Goal: Transaction & Acquisition: Purchase product/service

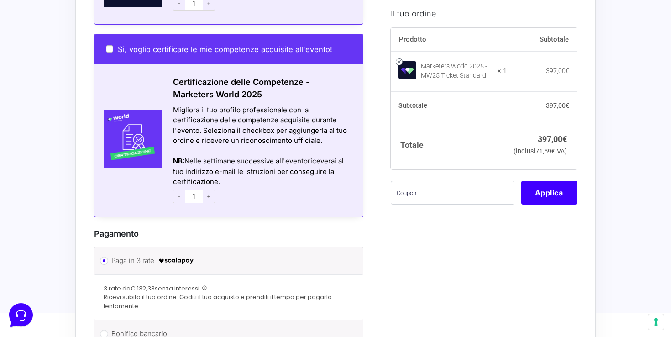
scroll to position [653, 0]
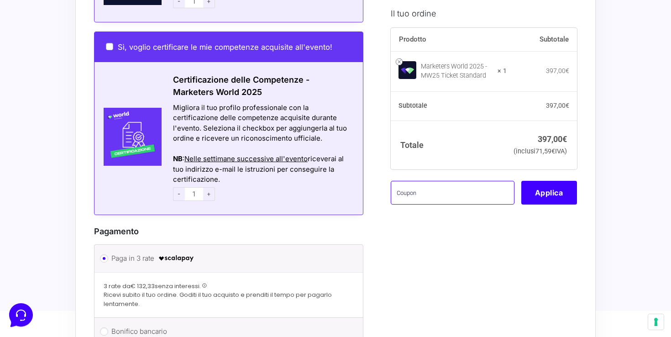
click at [417, 203] on input "text" at bounding box center [453, 193] width 124 height 24
paste input "MW25SPOKI"
type input "MW25SPOKI"
click at [558, 205] on button "Applica" at bounding box center [549, 193] width 56 height 24
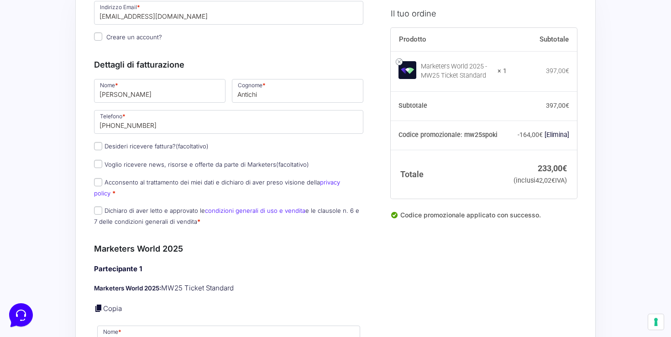
scroll to position [0, 0]
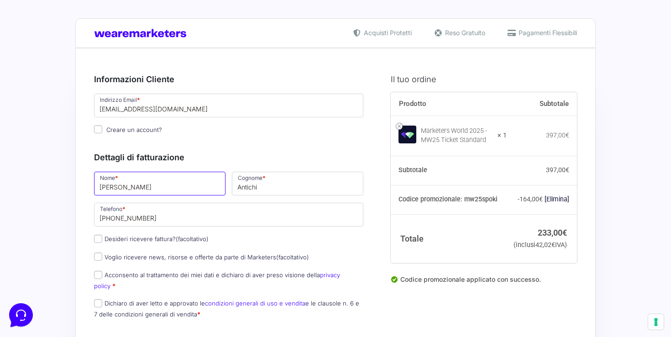
click at [150, 180] on input "[PERSON_NAME]" at bounding box center [160, 184] width 132 height 24
click at [132, 191] on input "[PERSON_NAME]" at bounding box center [160, 184] width 132 height 24
type input "m"
type input "[PERSON_NAME]"
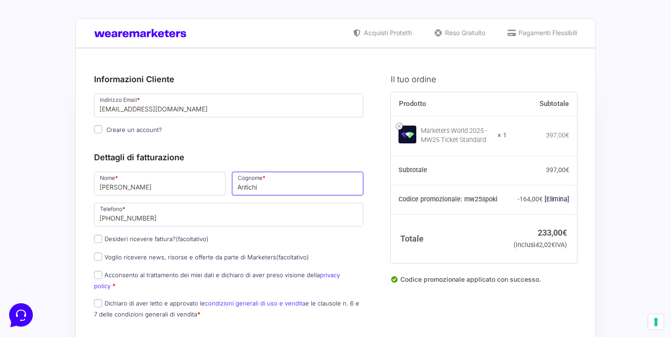
drag, startPoint x: 280, startPoint y: 191, endPoint x: 158, endPoint y: 190, distance: 121.5
click at [158, 190] on div "Nome * [PERSON_NAME] * Antichi Telefono * [PHONE_NUMBER] Desideri ricevere fatt…" at bounding box center [229, 247] width 276 height 155
type input "Pace"
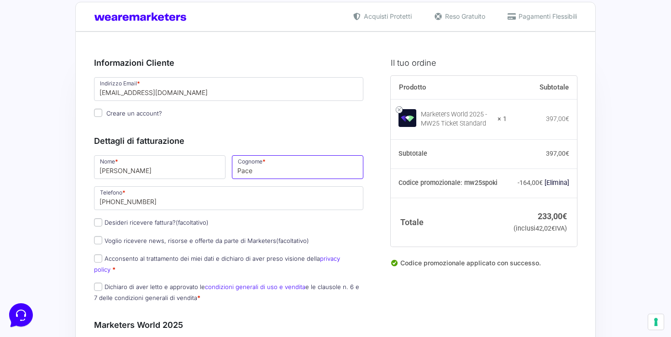
scroll to position [17, 0]
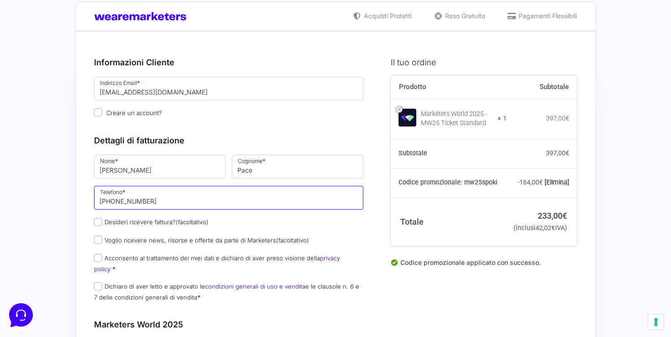
click at [212, 198] on input "[PHONE_NUMBER]" at bounding box center [228, 198] width 269 height 24
drag, startPoint x: 235, startPoint y: 193, endPoint x: 108, endPoint y: 195, distance: 127.4
click at [105, 195] on input "[PHONE_NUMBER]" at bounding box center [228, 198] width 269 height 24
click at [127, 202] on input "[PHONE_NUMBER]" at bounding box center [228, 198] width 269 height 24
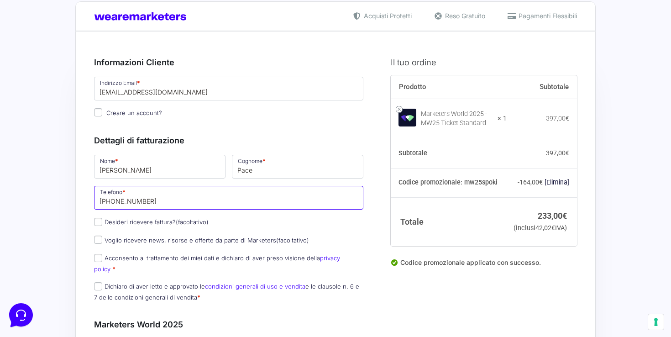
click at [127, 202] on input "[PHONE_NUMBER]" at bounding box center [228, 198] width 269 height 24
paste input "333 186 1288"
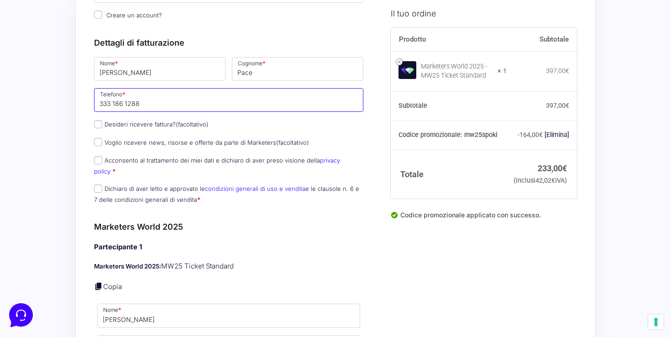
scroll to position [117, 0]
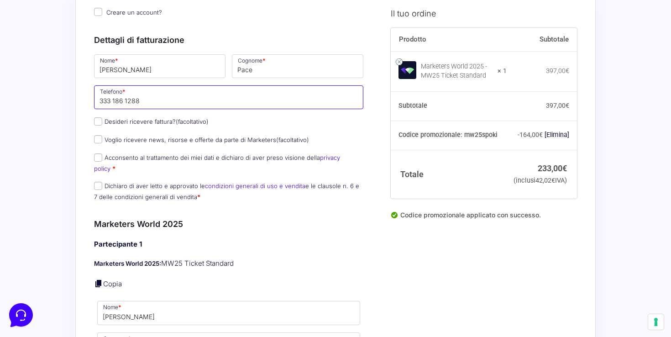
type input "333 186 1288"
click at [98, 125] on input "Desideri ricevere fattura? (facoltativo)" at bounding box center [98, 121] width 8 height 8
checkbox input "true"
type input "NextAI srl"
select select "IT"
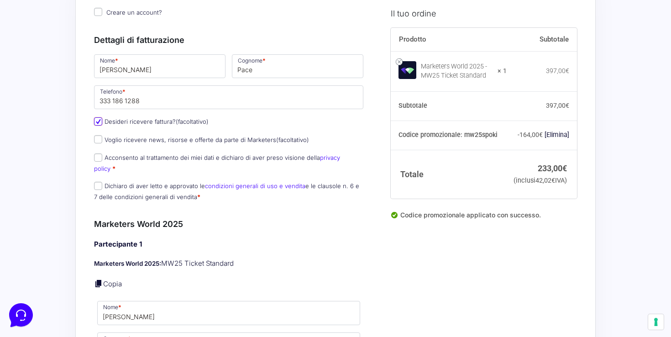
type input "[GEOGRAPHIC_DATA]"
type input "San [PERSON_NAME] dei Normanni"
type input "SNC"
type input "72019"
type input "[PHONE_NUMBER]"
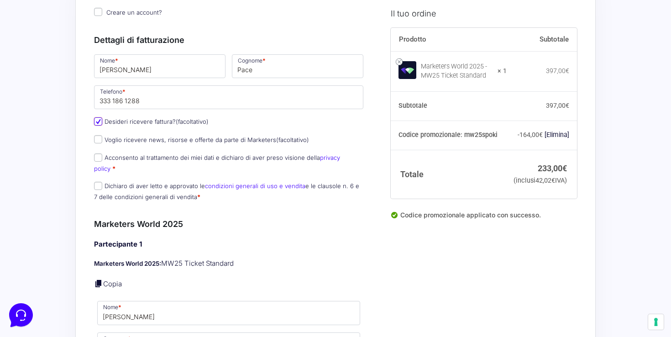
type input "02717930743"
type input "[DOMAIN_NAME][EMAIL_ADDRESS][DOMAIN_NAME]"
type input "0000000"
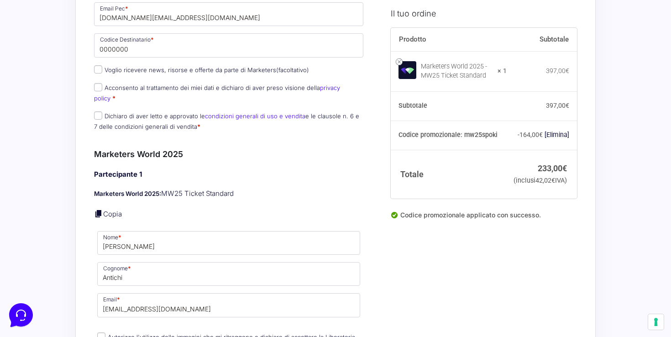
scroll to position [501, 0]
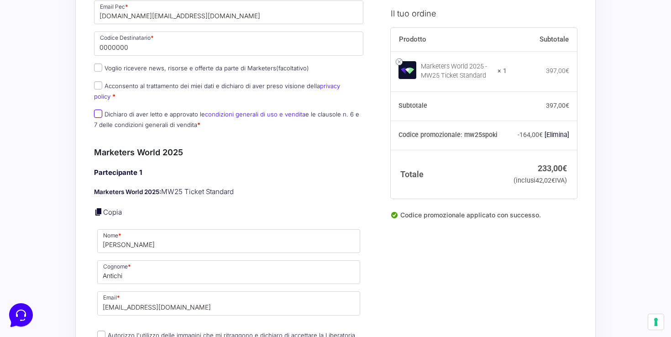
click at [100, 110] on input "Dichiaro di aver letto e approvato le condizioni generali di uso e vendita e le…" at bounding box center [98, 114] width 8 height 8
checkbox input "true"
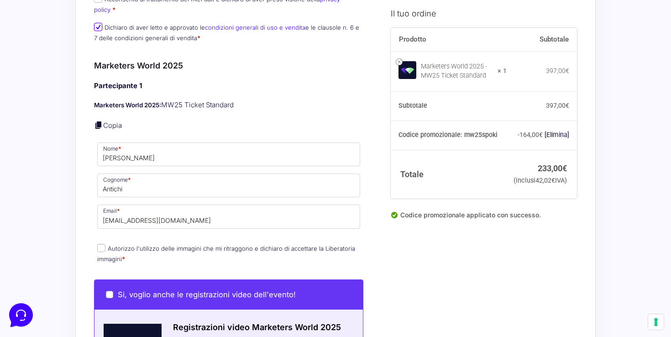
scroll to position [604, 0]
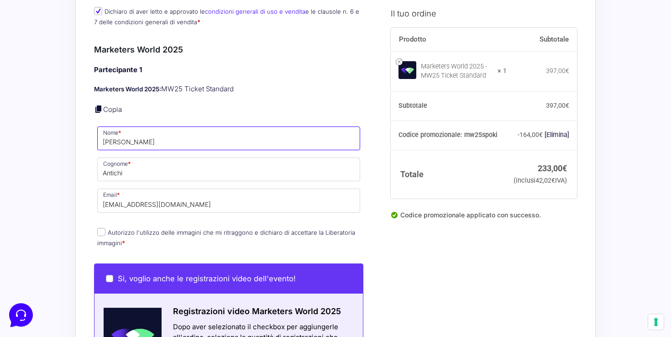
drag, startPoint x: 142, startPoint y: 137, endPoint x: 47, endPoint y: 137, distance: 95.4
click at [47, 137] on div "Acquisti Protetti Reso Gratuito Pagamenti Flessibili Riepilogo Ordine 233,00 € …" at bounding box center [335, 154] width 671 height 1516
type input "[PERSON_NAME]"
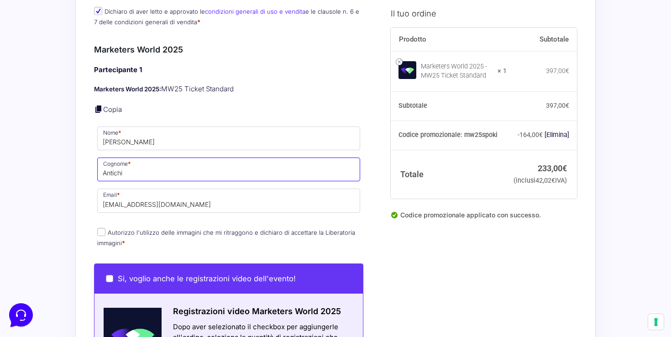
drag, startPoint x: 129, startPoint y: 163, endPoint x: 63, endPoint y: 163, distance: 65.8
click at [63, 163] on div "Acquisti Protetti Reso Gratuito Pagamenti Flessibili Riepilogo Ordine 233,00 € …" at bounding box center [335, 154] width 671 height 1516
type input "Pace"
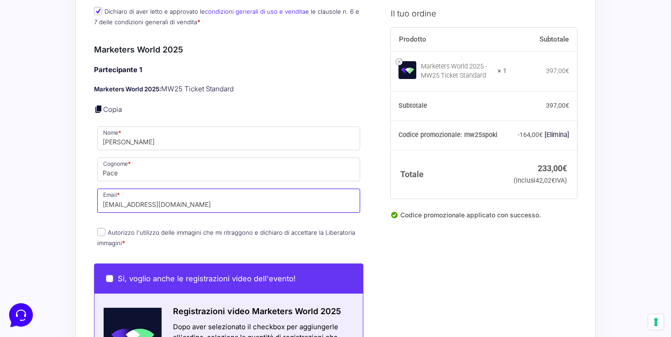
drag, startPoint x: 179, startPoint y: 196, endPoint x: 50, endPoint y: 197, distance: 128.3
click at [50, 197] on div "Acquisti Protetti Reso Gratuito Pagamenti Flessibili Riepilogo Ordine 233,00 € …" at bounding box center [335, 154] width 671 height 1516
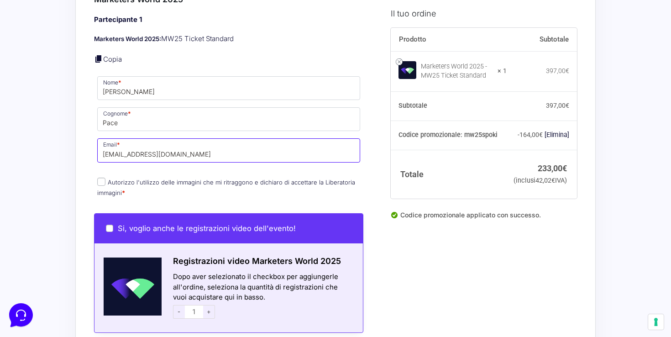
scroll to position [690, 0]
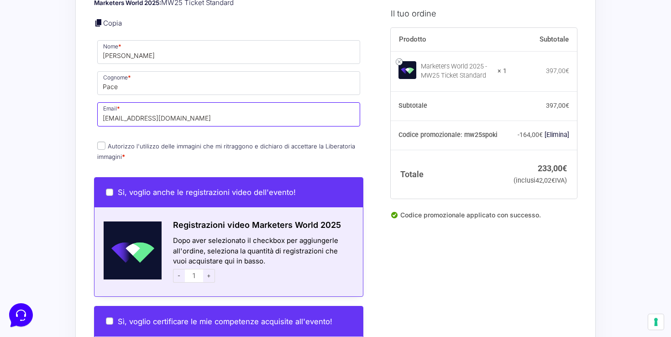
click at [132, 108] on input "[EMAIL_ADDRESS][DOMAIN_NAME]" at bounding box center [228, 114] width 263 height 24
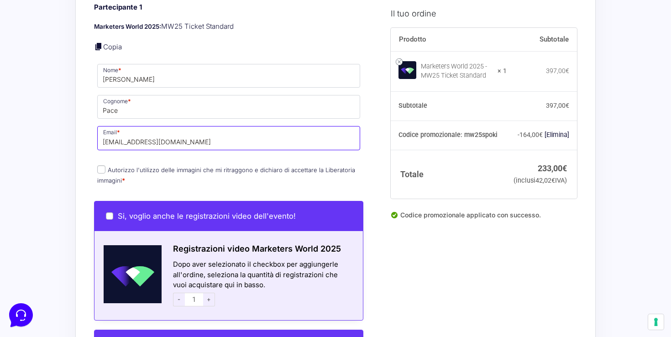
click at [169, 137] on input "[EMAIL_ADDRESS][DOMAIN_NAME]" at bounding box center [228, 138] width 263 height 24
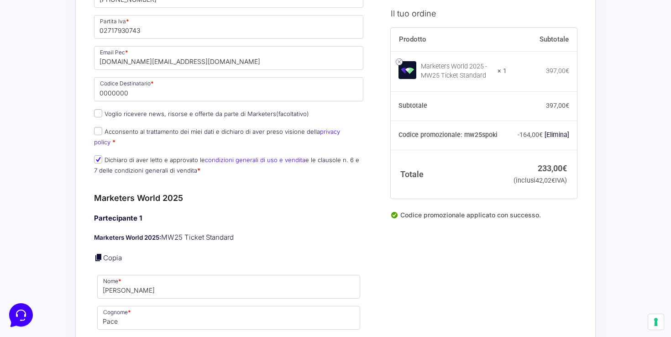
scroll to position [476, 0]
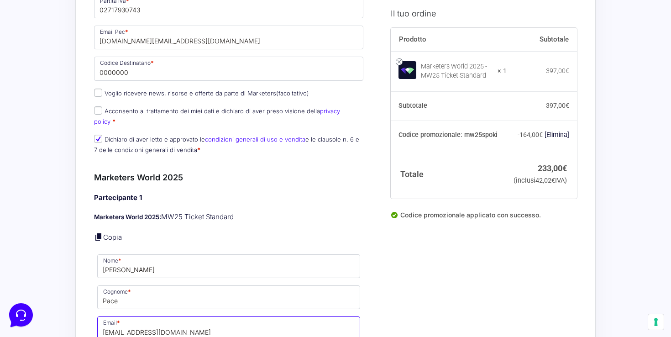
type input "[EMAIL_ADDRESS][DOMAIN_NAME]"
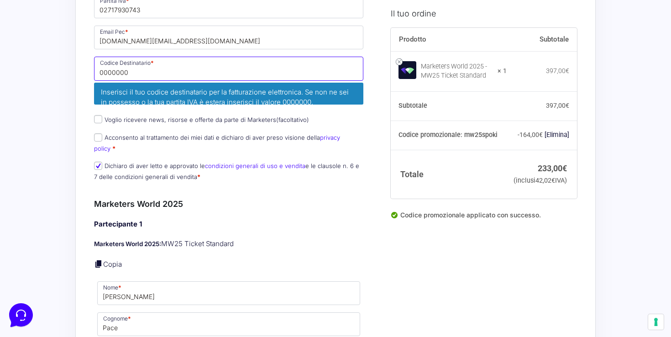
drag, startPoint x: 142, startPoint y: 74, endPoint x: 54, endPoint y: 73, distance: 88.1
click at [54, 73] on div "Acquisti Protetti Reso Gratuito Pagamenti Flessibili Riepilogo Ordine 233,00 € …" at bounding box center [335, 295] width 671 height 1542
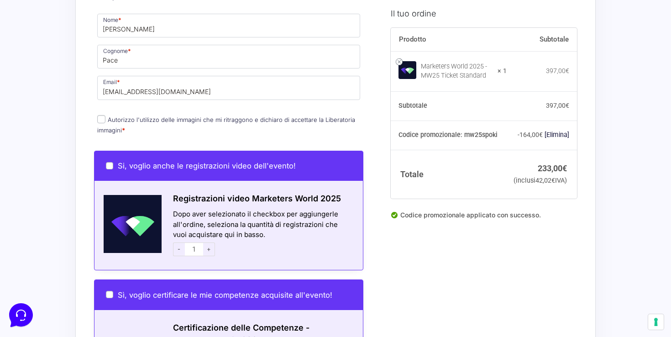
scroll to position [730, 0]
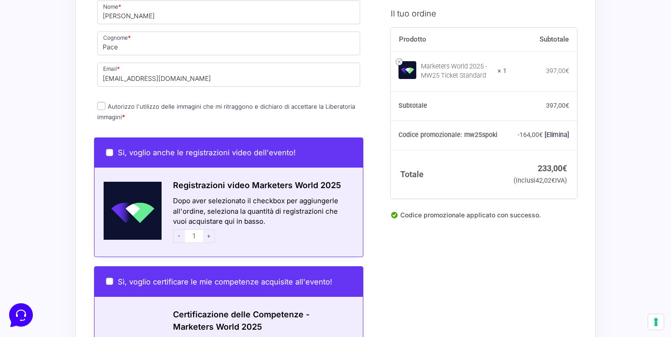
type input "M5UXCR1"
click at [95, 100] on p "Autorizzo l'utilizzo delle immagini che mi ritraggono e dichiaro di accettare l…" at bounding box center [228, 112] width 269 height 24
click at [99, 102] on input "Autorizzo l'utilizzo delle immagini che mi ritraggono e dichiaro di accettare l…" at bounding box center [101, 106] width 8 height 8
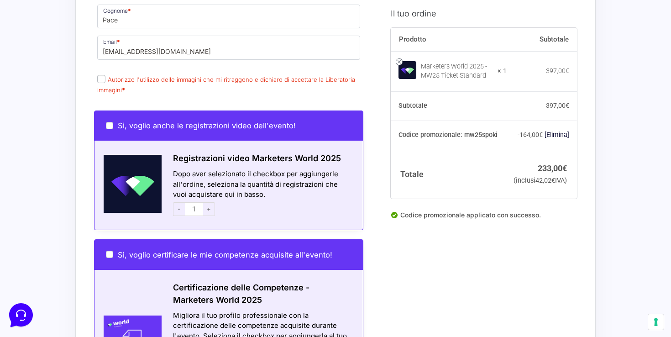
scroll to position [757, 0]
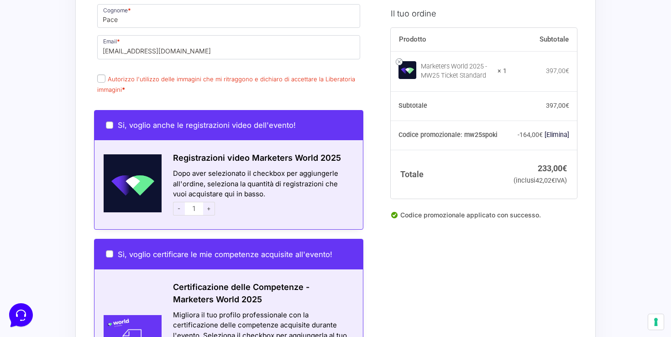
click at [101, 74] on input "Autorizzo l'utilizzo delle immagini che mi ritraggono e dichiaro di accettare l…" at bounding box center [101, 78] width 8 height 8
checkbox input "true"
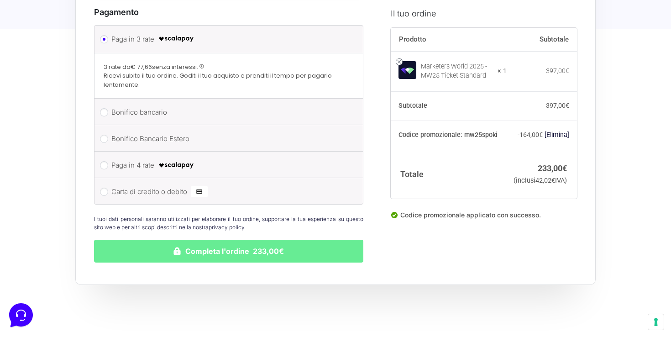
scroll to position [1190, 0]
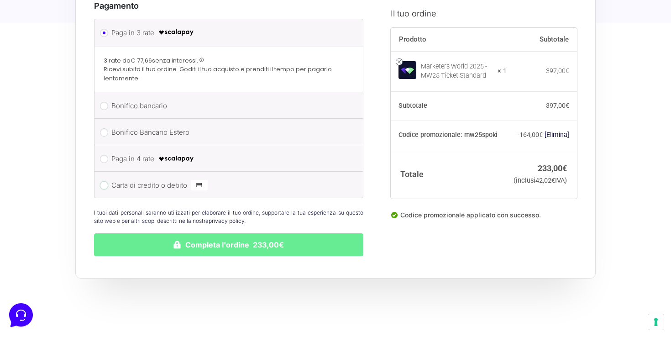
click at [107, 181] on input "Carta di credito o debito" at bounding box center [104, 185] width 8 height 8
radio input "true"
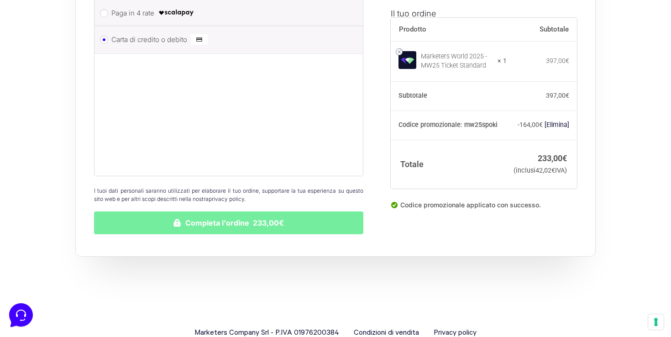
scroll to position [1305, 0]
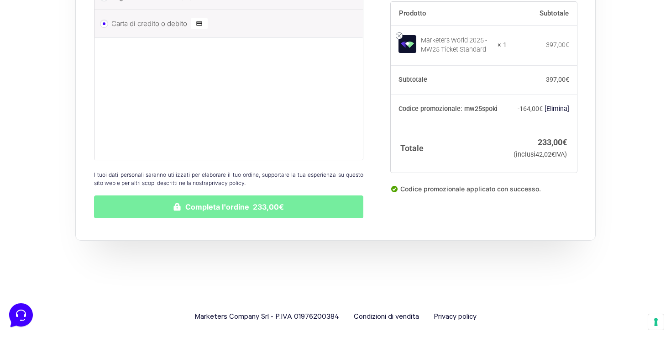
click at [218, 204] on button "Completa l'ordine 233,00€" at bounding box center [228, 206] width 269 height 23
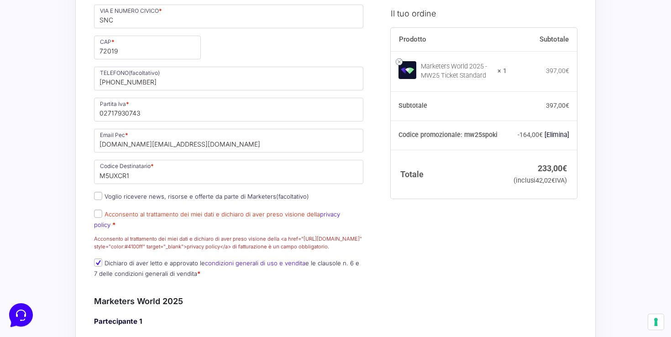
scroll to position [189, 0]
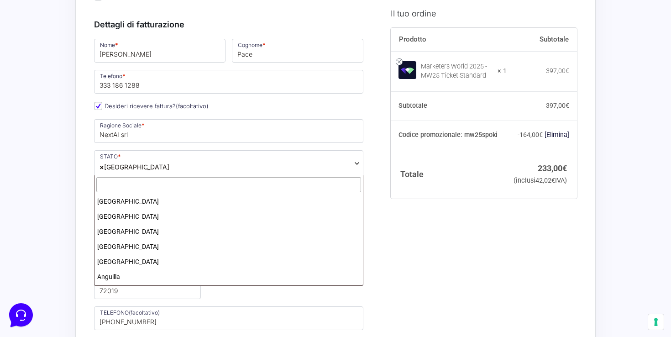
click at [123, 170] on span "× [GEOGRAPHIC_DATA]" at bounding box center [228, 163] width 269 height 26
click at [190, 163] on span "× [GEOGRAPHIC_DATA]" at bounding box center [228, 163] width 269 height 26
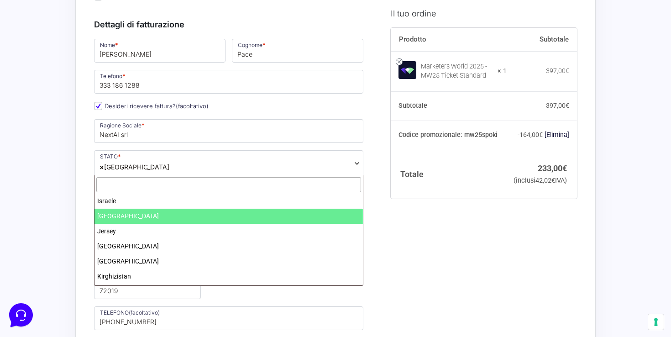
click at [158, 186] on input "text" at bounding box center [228, 184] width 265 height 15
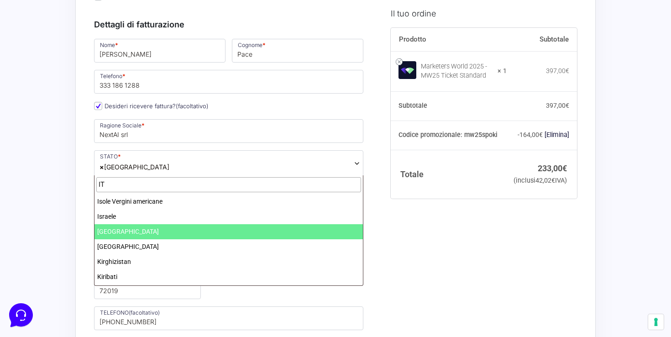
scroll to position [105, 0]
type input "IT"
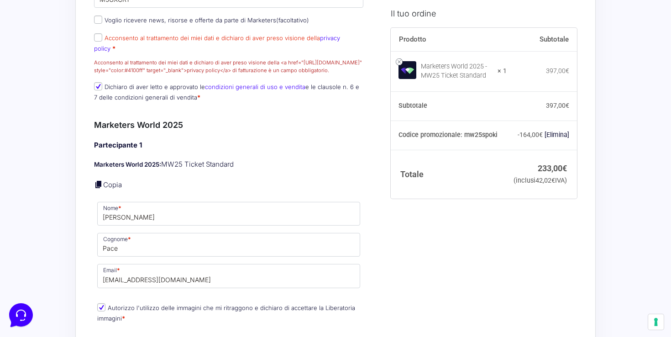
scroll to position [603, 0]
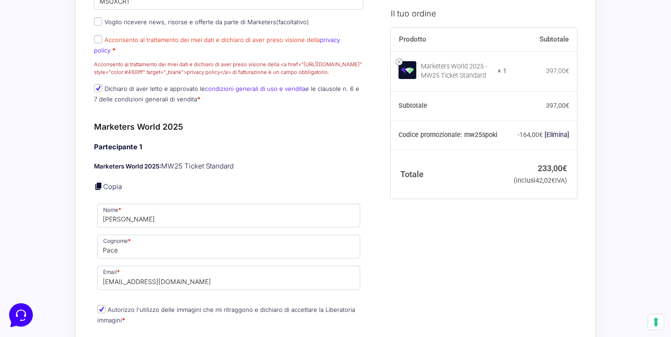
click at [98, 48] on p "Acconsento al trattamento dei miei dati e dichiaro di aver preso visione della …" at bounding box center [229, 55] width 276 height 44
click at [94, 40] on input "Acconsento al trattamento dei miei dati e dichiaro di aver preso visione della …" at bounding box center [98, 39] width 8 height 8
checkbox input "true"
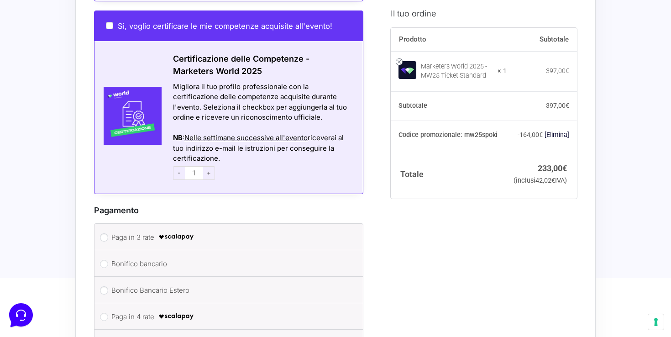
scroll to position [1361, 0]
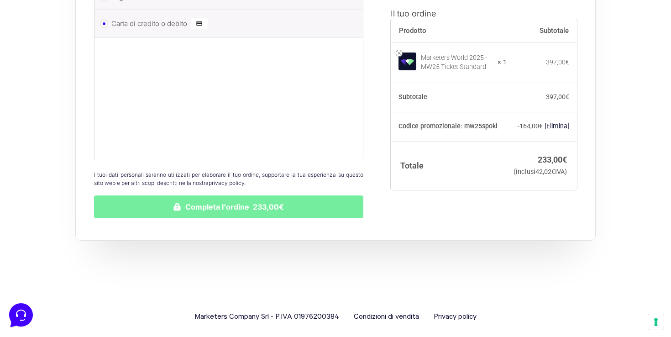
click at [241, 203] on button "Completa l'ordine 233,00€" at bounding box center [228, 206] width 269 height 23
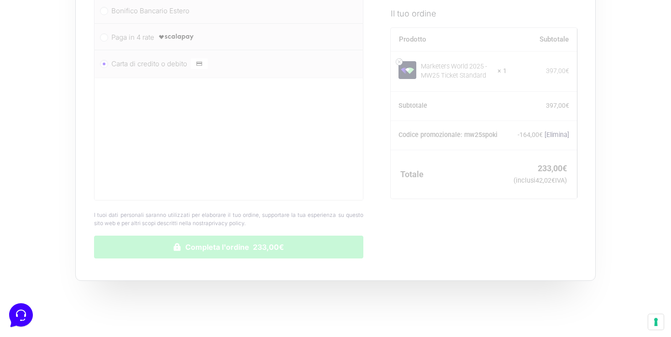
scroll to position [1299, 0]
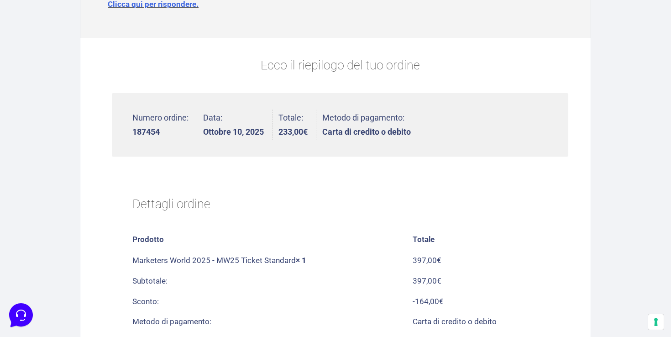
scroll to position [192, 0]
